Goal: Task Accomplishment & Management: Manage account settings

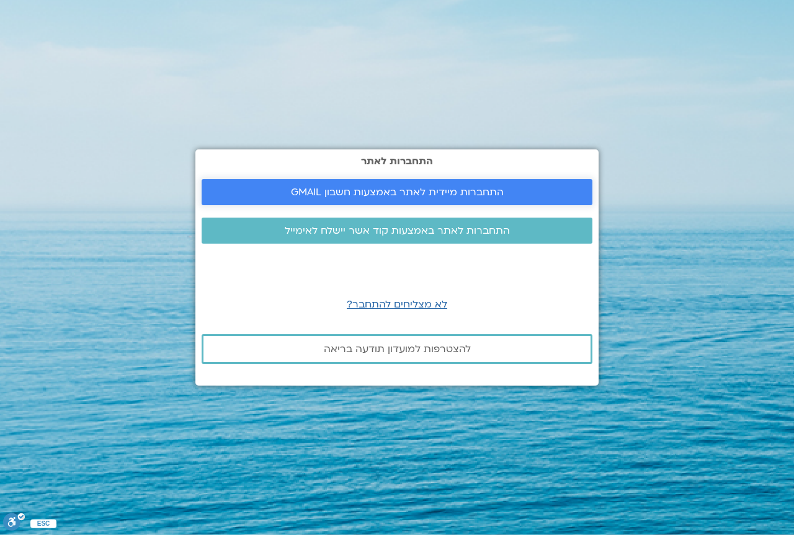
click at [429, 191] on span "התחברות מיידית לאתר באמצעות חשבון GMAIL" at bounding box center [397, 192] width 213 height 11
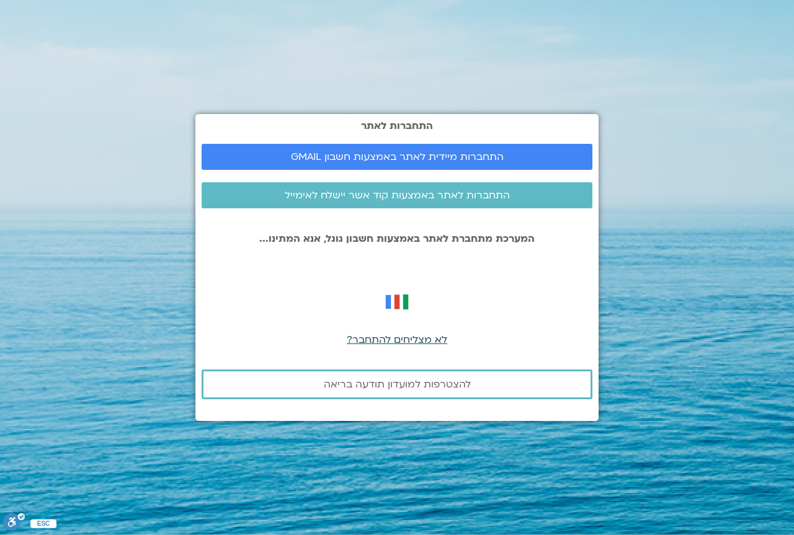
click at [412, 341] on span "לא מצליחים להתחבר?" at bounding box center [397, 340] width 101 height 14
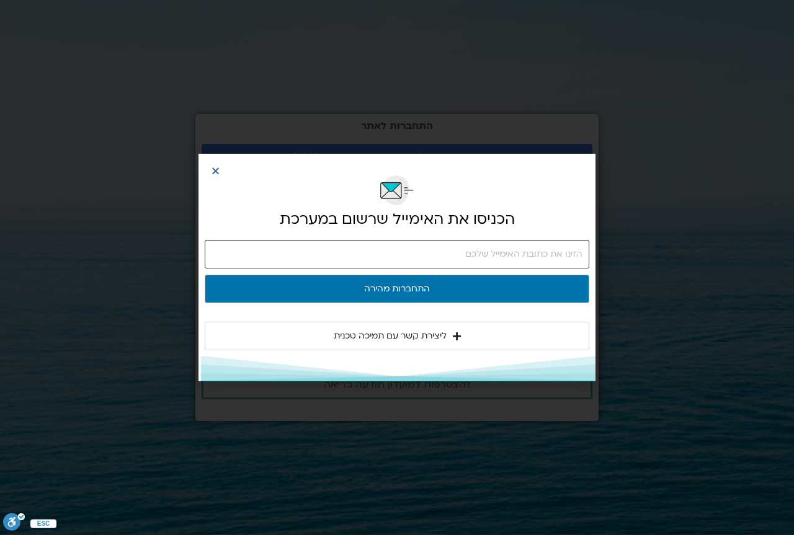
click at [416, 256] on input "email" at bounding box center [397, 254] width 385 height 29
type input "[EMAIL_ADDRESS][DOMAIN_NAME]"
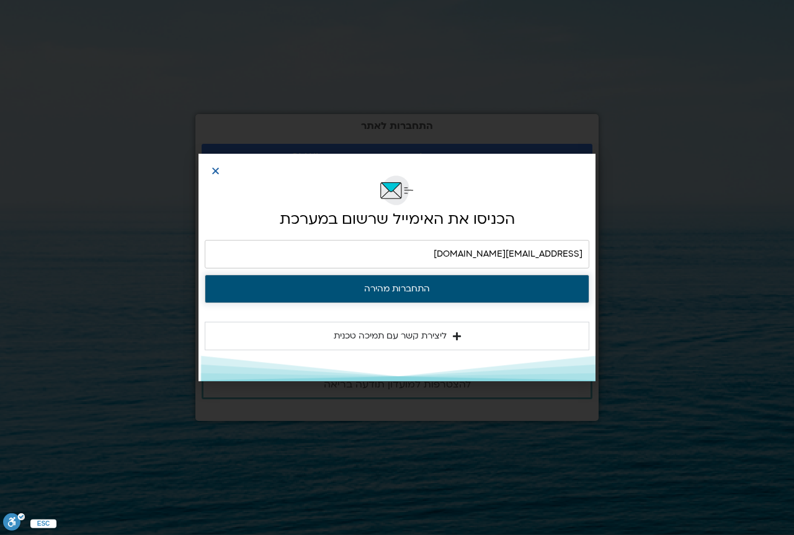
click at [418, 286] on button "התחברות מהירה" at bounding box center [397, 289] width 385 height 29
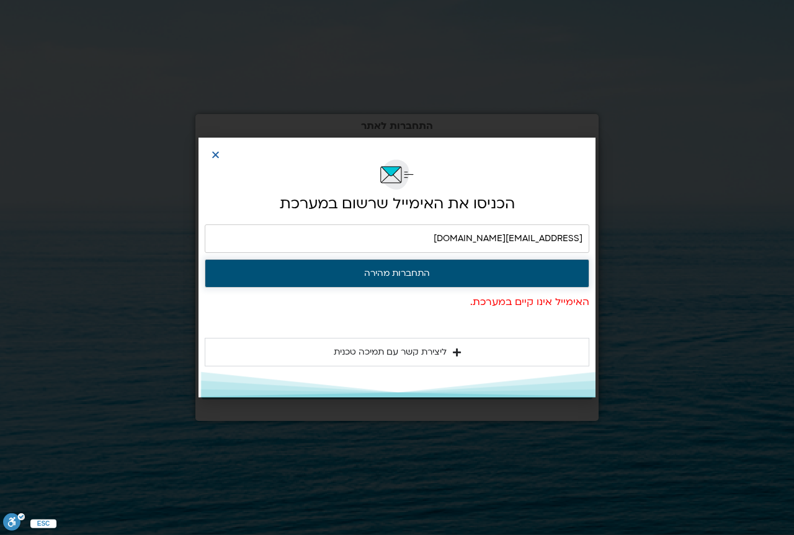
click at [432, 272] on button "התחברות מהירה" at bounding box center [397, 273] width 385 height 29
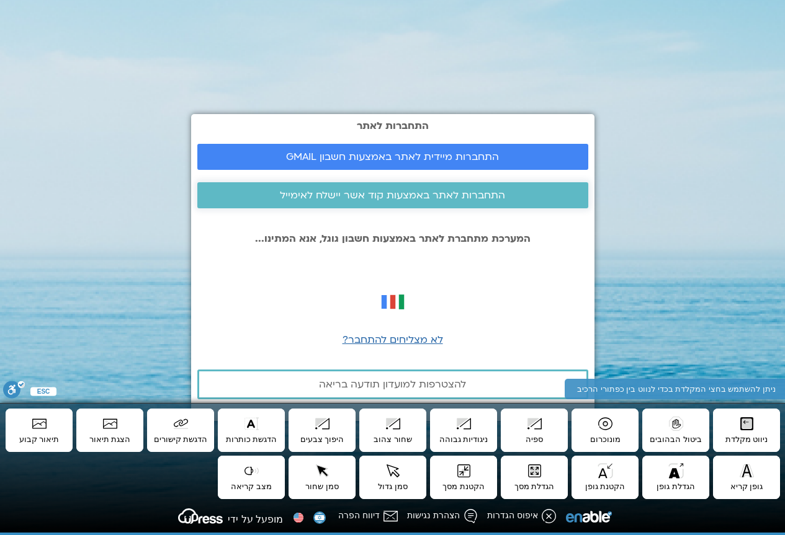
click at [364, 195] on span "התחברות לאתר באמצעות קוד אשר יישלח לאימייל" at bounding box center [392, 195] width 225 height 11
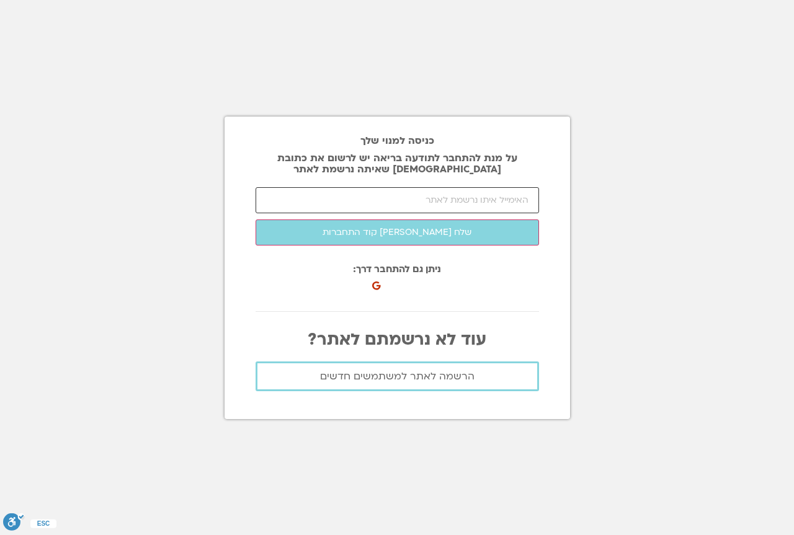
click at [506, 197] on input "email" at bounding box center [398, 200] width 284 height 26
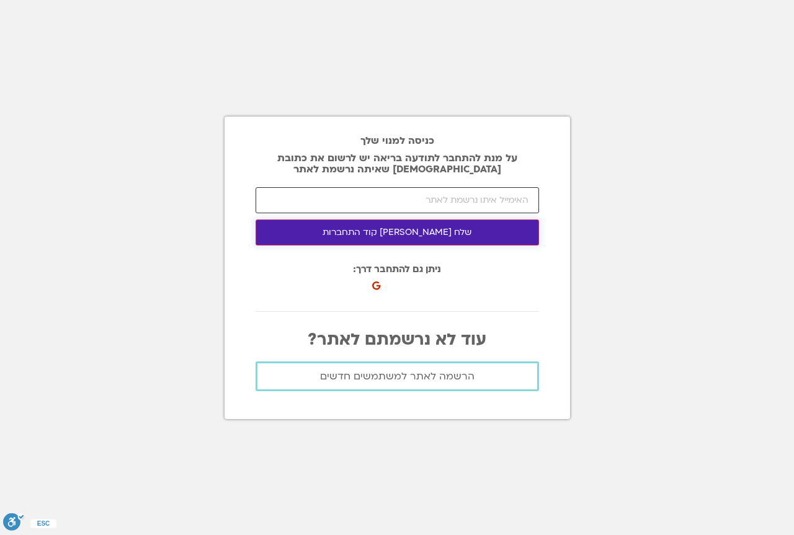
type input "[EMAIL_ADDRESS][DOMAIN_NAME]"
click at [417, 233] on button "שלח [PERSON_NAME] קוד התחברות" at bounding box center [398, 233] width 284 height 26
